Goal: Task Accomplishment & Management: Complete application form

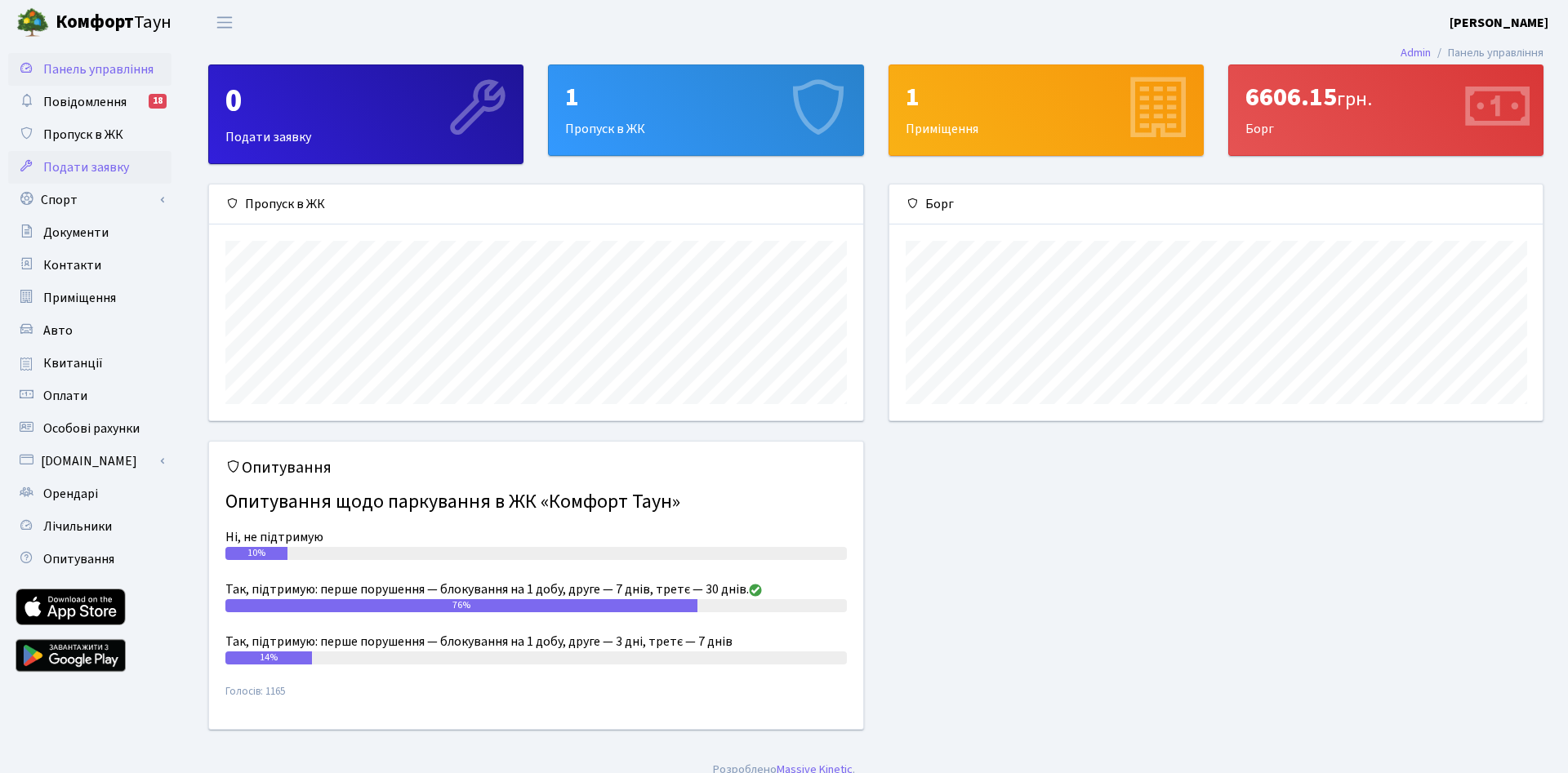
scroll to position [236, 654]
click at [85, 128] on span "Пропуск в ЖК" at bounding box center [83, 135] width 80 height 18
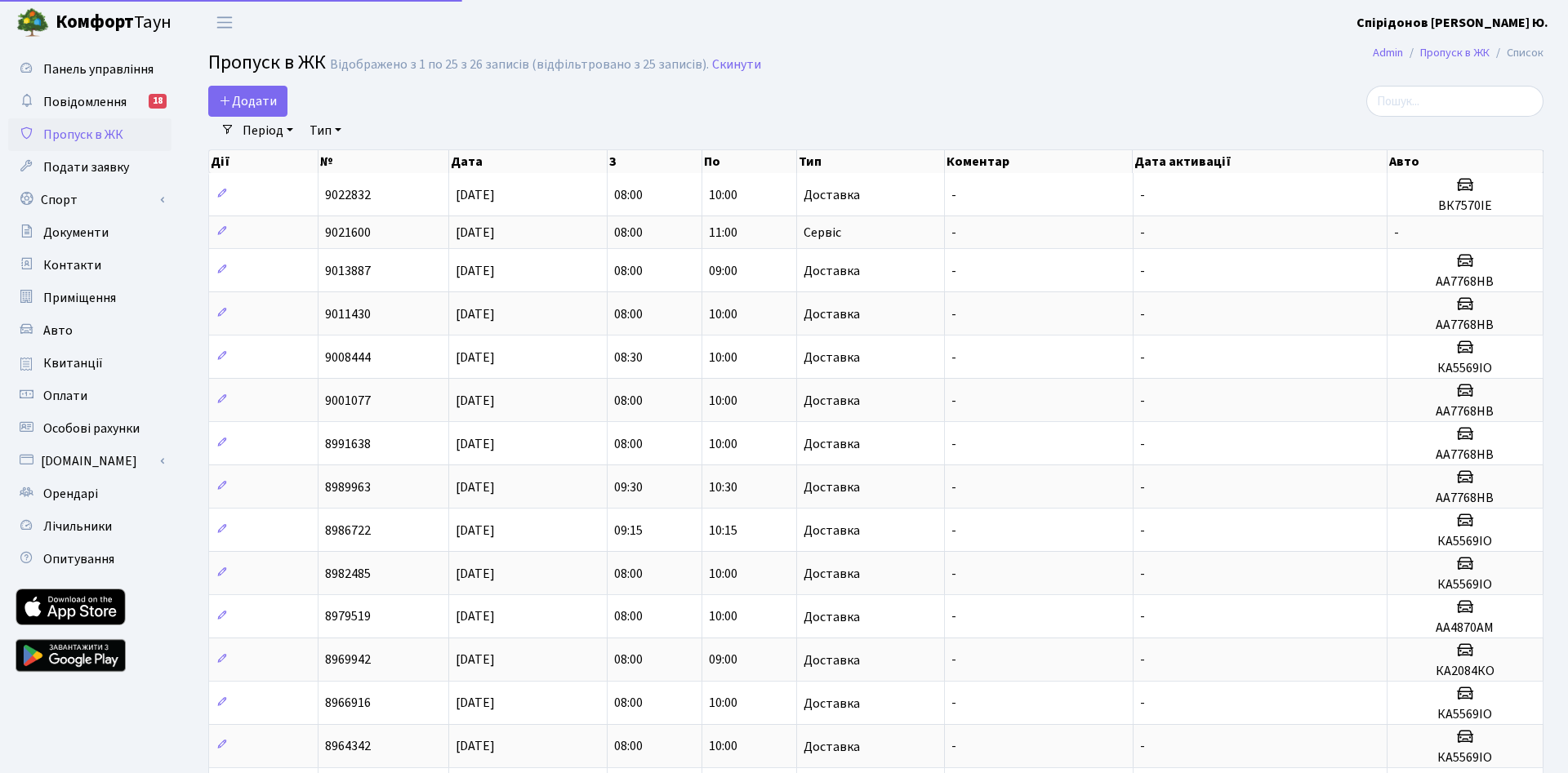
select select "25"
click at [227, 105] on icon at bounding box center [225, 100] width 13 height 13
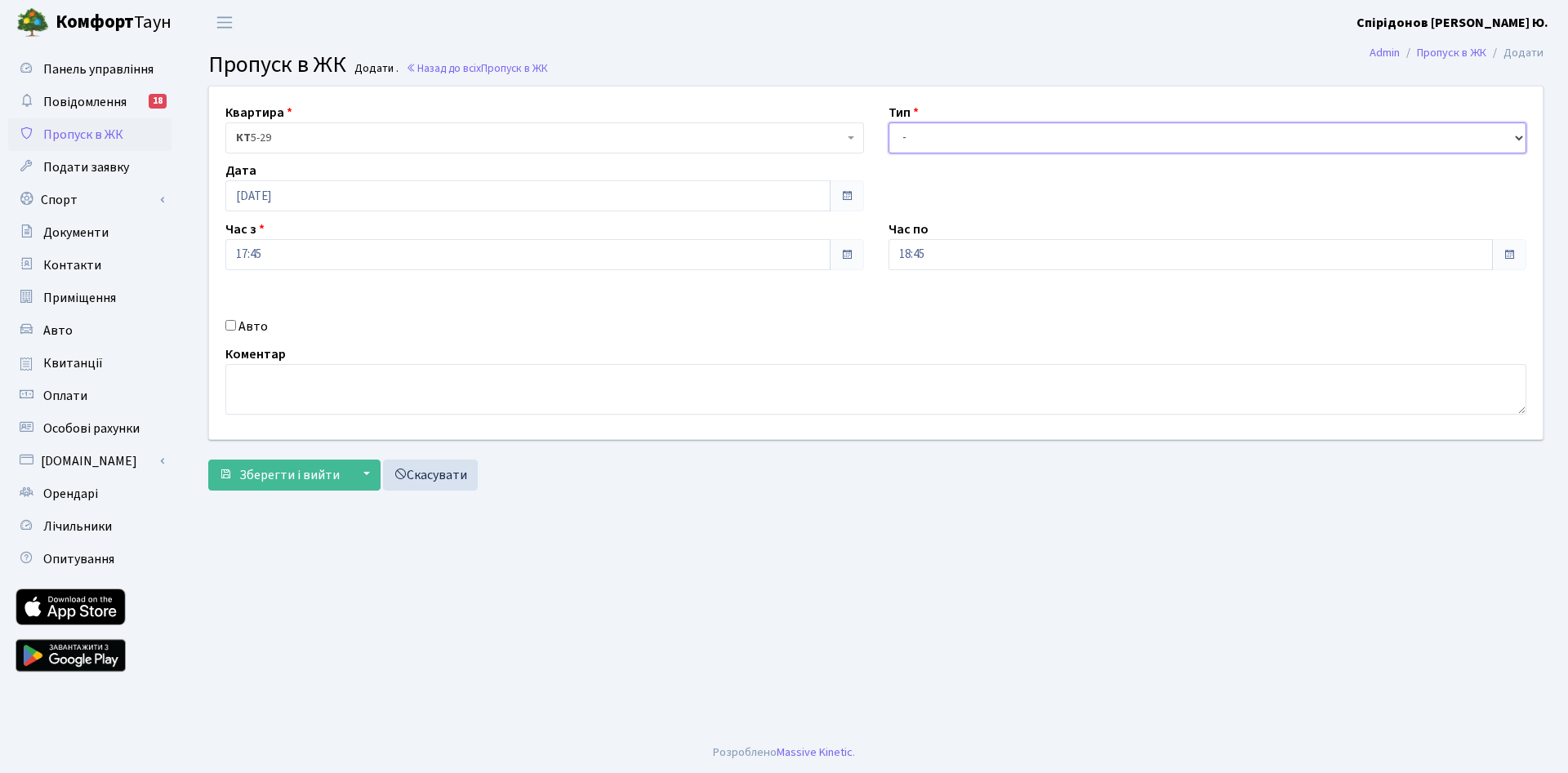
click at [889, 122] on select "- Доставка Таксі Гості Сервіс" at bounding box center [1208, 138] width 638 height 31
select select "1"
click option "Доставка" at bounding box center [0, 0] width 0 height 0
click at [312, 190] on input "[DATE]" at bounding box center [528, 196] width 605 height 31
click at [269, 400] on td "30" at bounding box center [266, 401] width 24 height 24
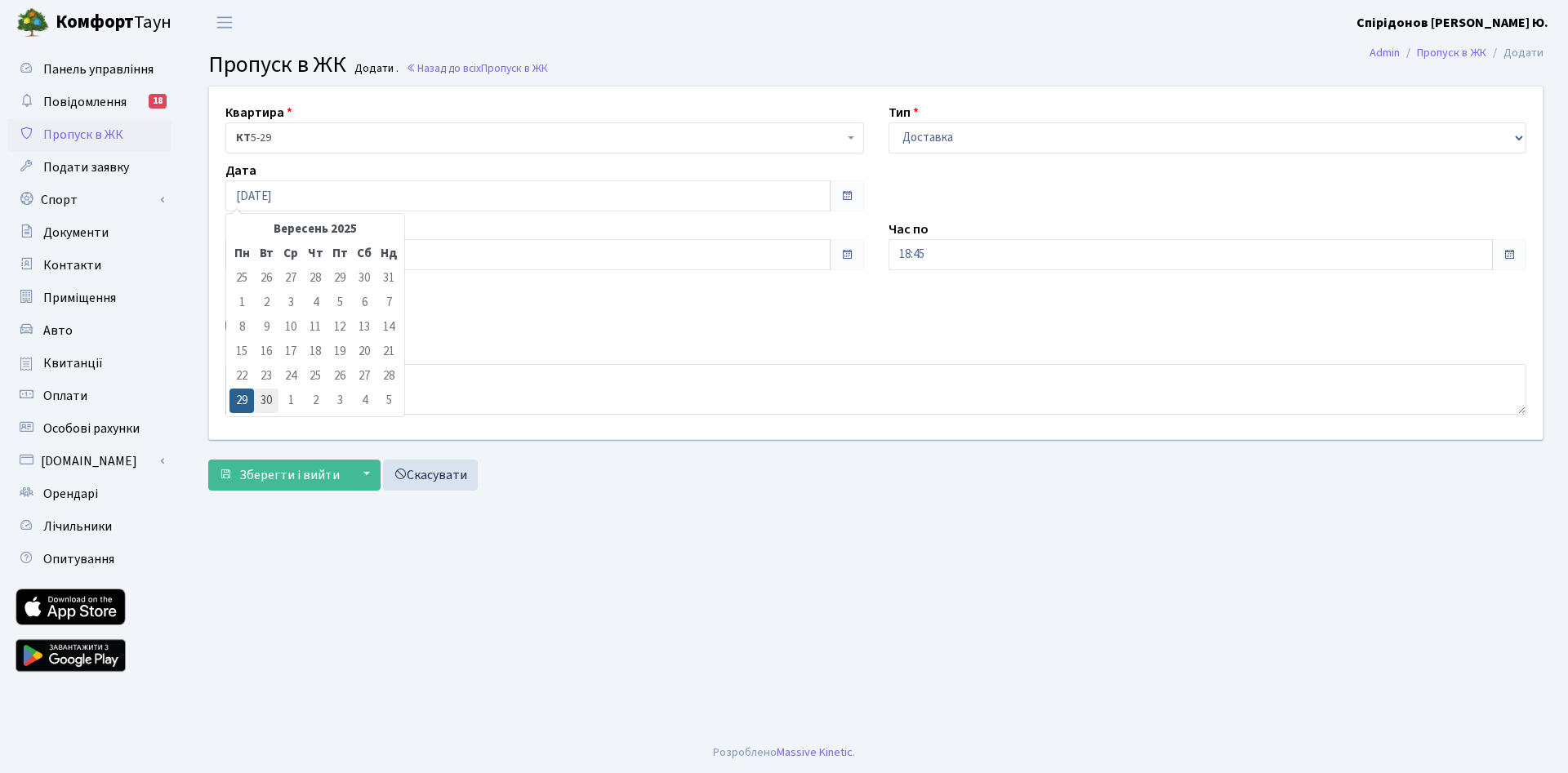
type input "[DATE]"
drag, startPoint x: 223, startPoint y: 255, endPoint x: 143, endPoint y: 248, distance: 80.3
click at [225, 250] on input "17:45" at bounding box center [528, 255] width 605 height 31
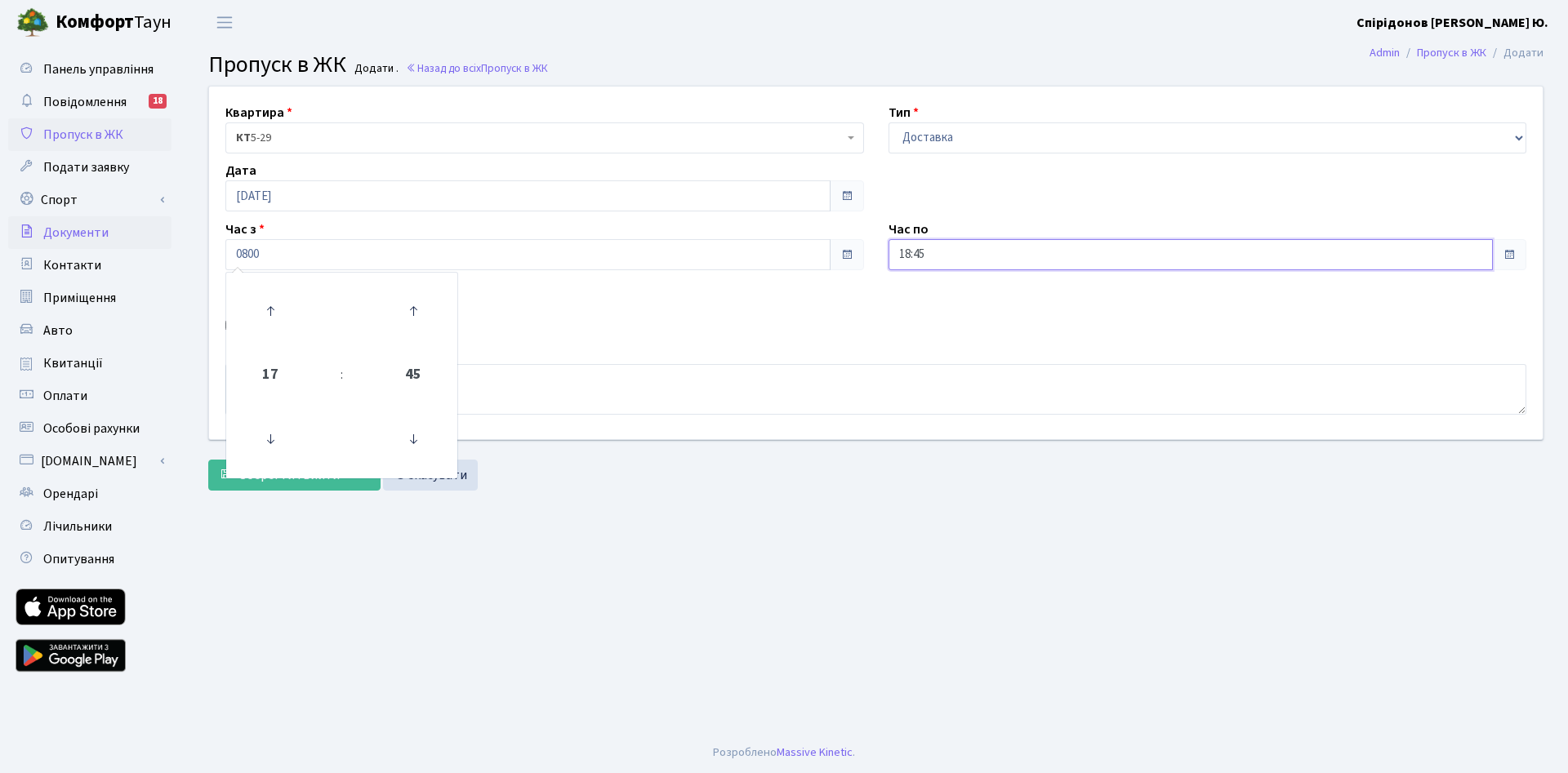
type input "08:00"
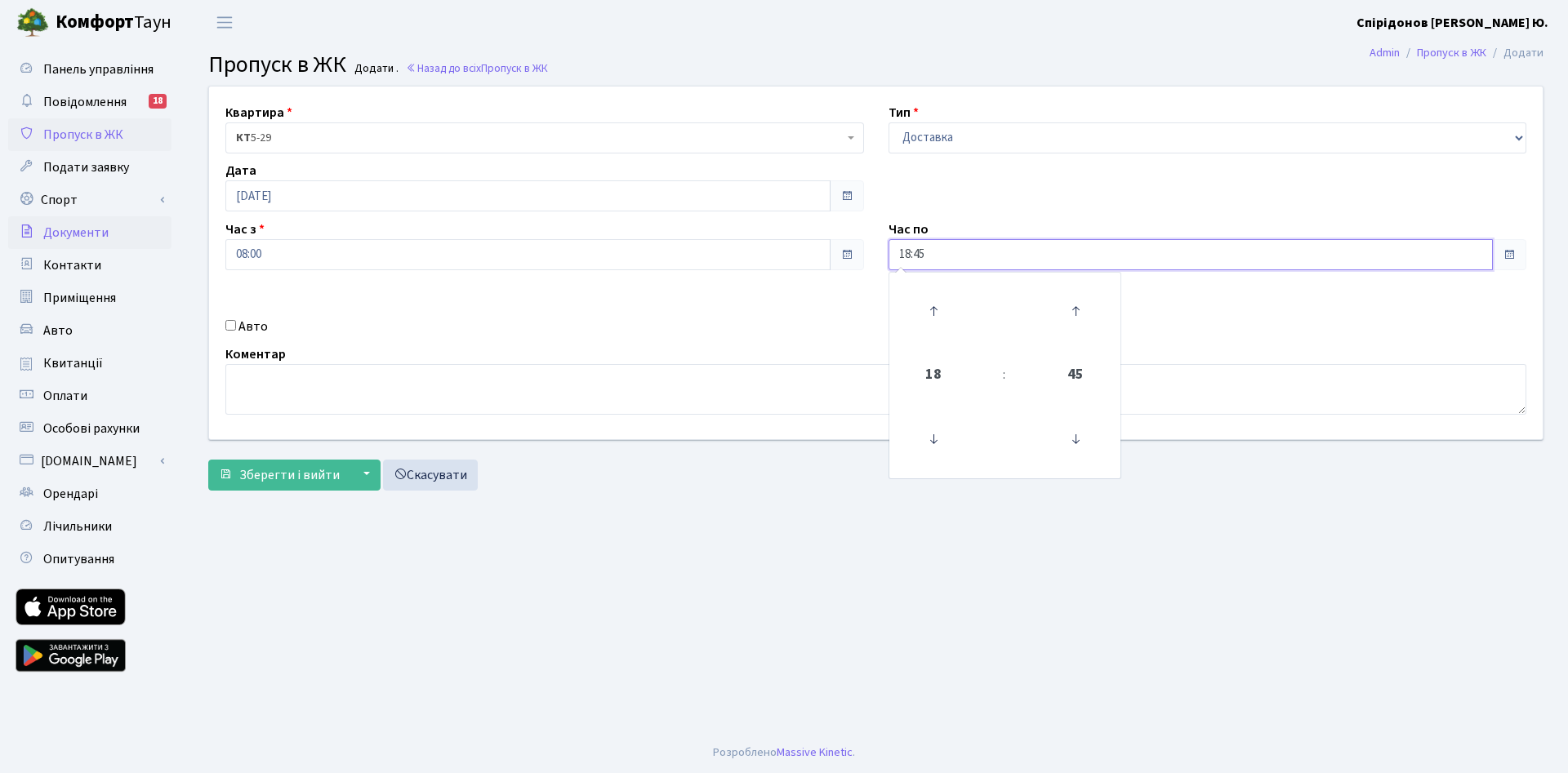
type input "`"
type input "10:00"
click at [351, 330] on div "Авто" at bounding box center [545, 327] width 664 height 19
click at [230, 326] on input "Авто" at bounding box center [230, 325] width 11 height 11
checkbox input "true"
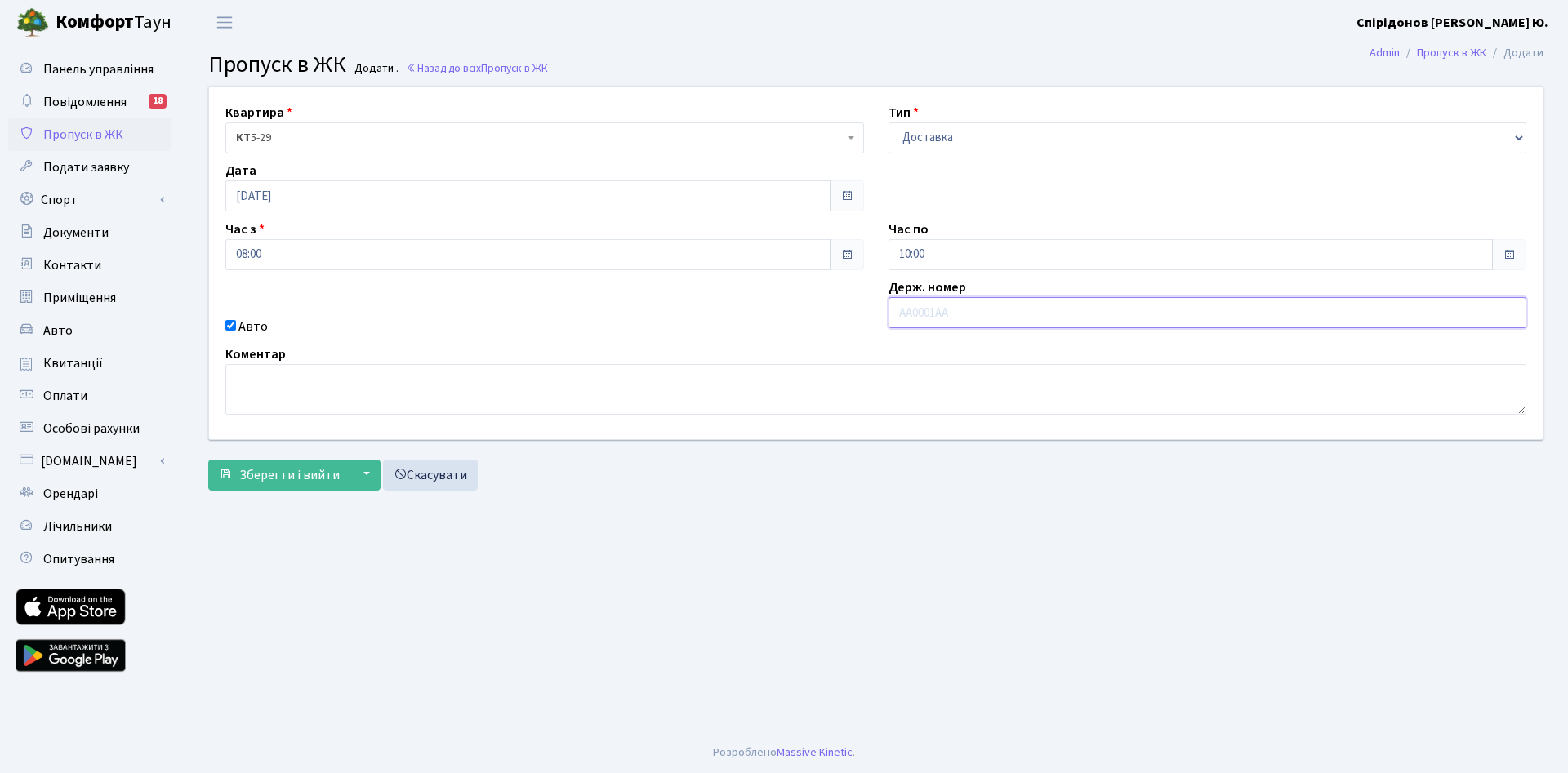
paste input "Ка5569іо"
type input "Ка5569іо"
click at [782, 579] on main "Admin Пропуск в ЖК Додати Пропуск в ЖК Додати . Назад до всіх Пропуск в ЖК Квар…" at bounding box center [875, 388] width 1385 height 688
drag, startPoint x: 306, startPoint y: 463, endPoint x: 371, endPoint y: 458, distance: 65.2
click at [306, 462] on button "Зберегти і вийти" at bounding box center [279, 475] width 142 height 31
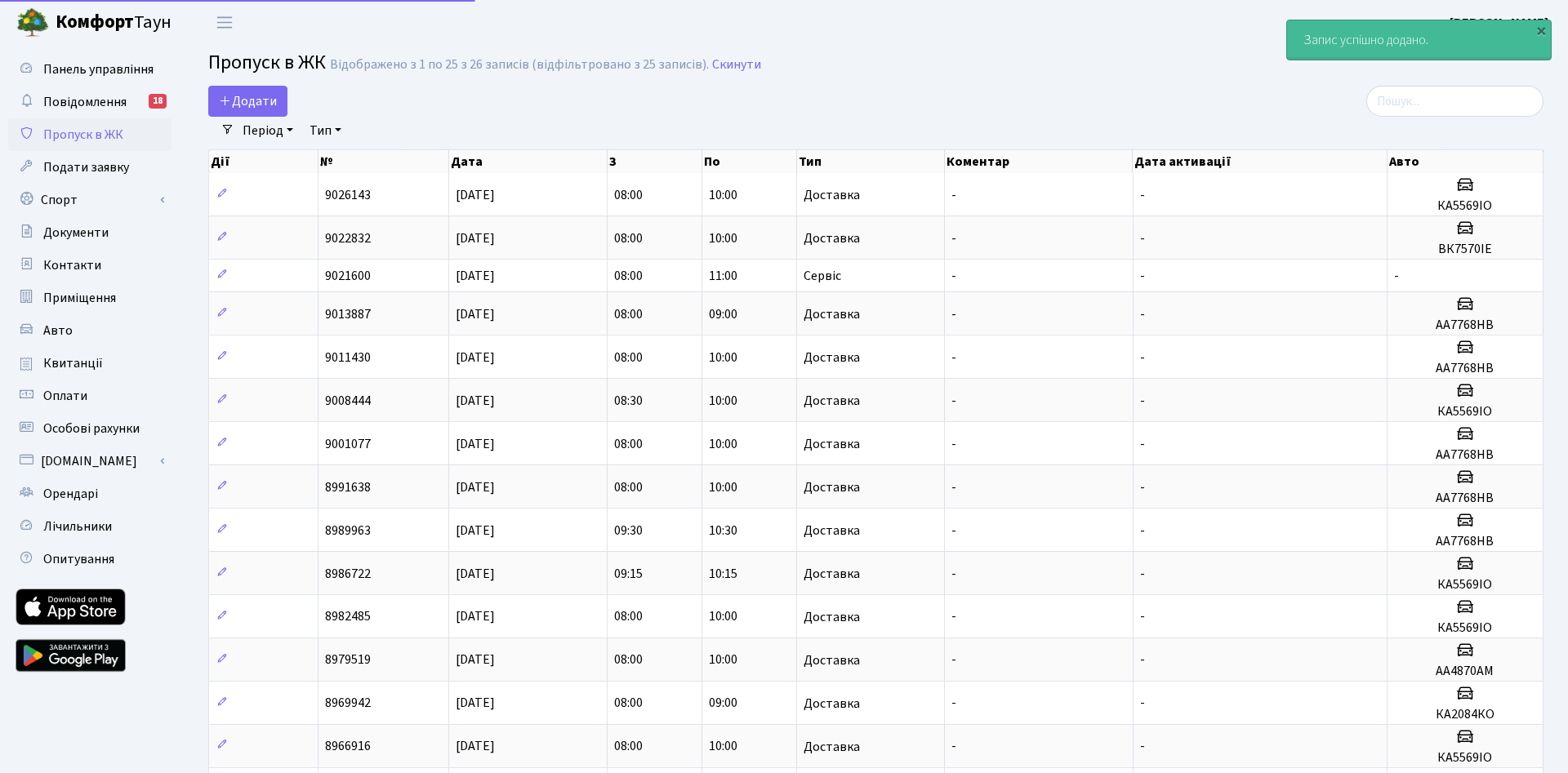
select select "25"
